Goal: Information Seeking & Learning: Learn about a topic

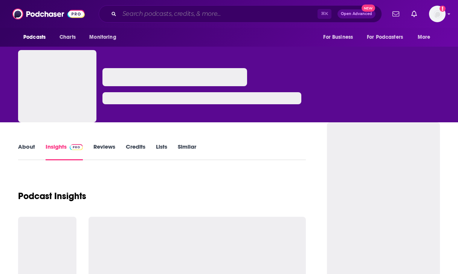
drag, startPoint x: 0, startPoint y: 0, endPoint x: 180, endPoint y: 8, distance: 180.6
click at [180, 8] on input "Search podcasts, credits, & more..." at bounding box center [218, 14] width 198 height 12
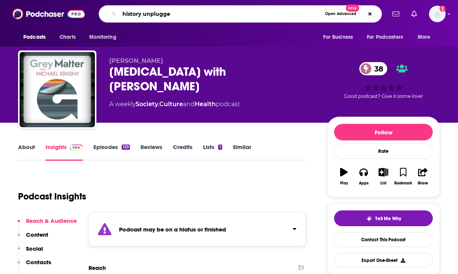
type input "history unplugged"
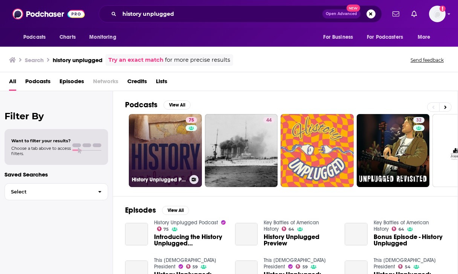
click at [163, 147] on link "75 History Unplugged Podcast" at bounding box center [165, 150] width 73 height 73
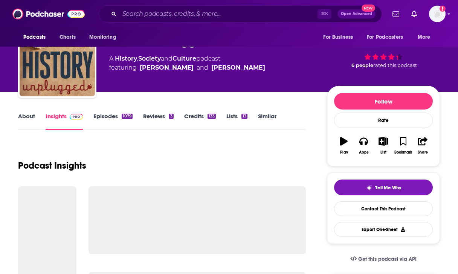
scroll to position [37, 0]
